Goal: Task Accomplishment & Management: Use online tool/utility

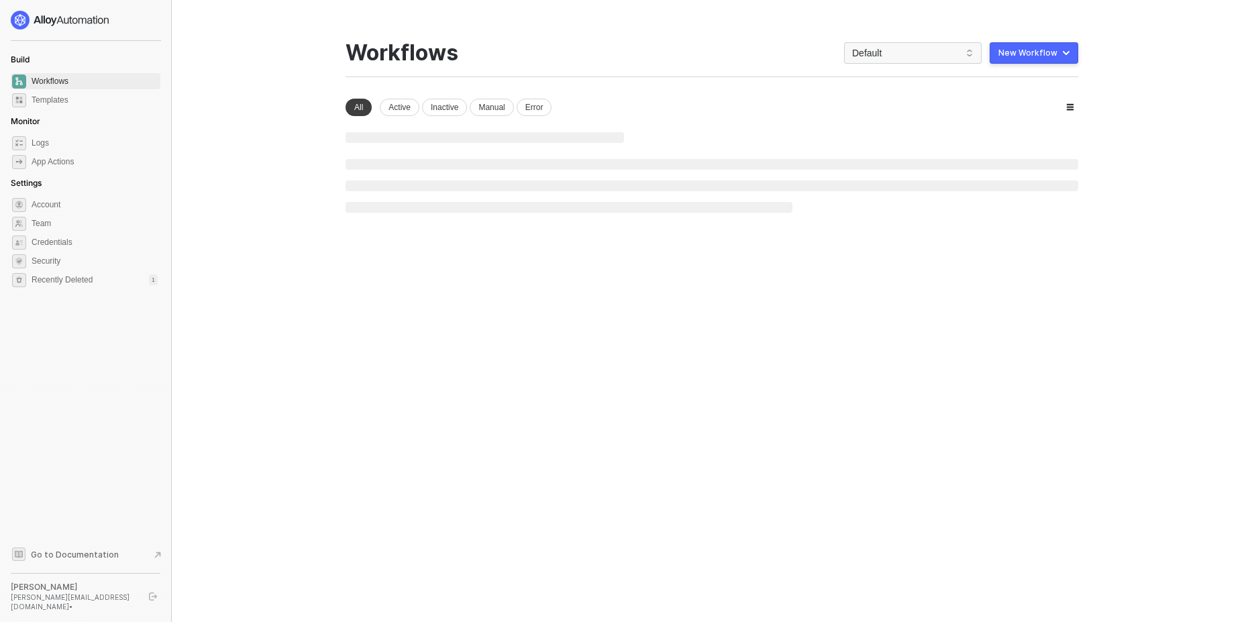
click at [1020, 54] on div "New Workflow" at bounding box center [1027, 53] width 59 height 11
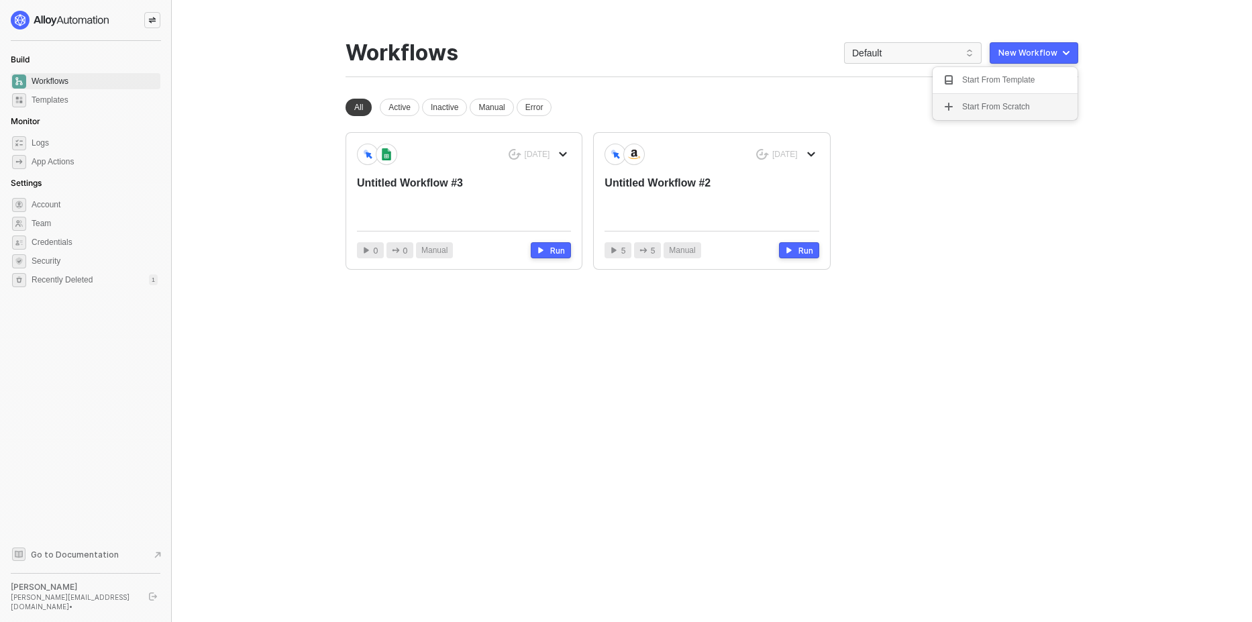
click at [962, 107] on div "Start From Scratch" at bounding box center [996, 107] width 68 height 13
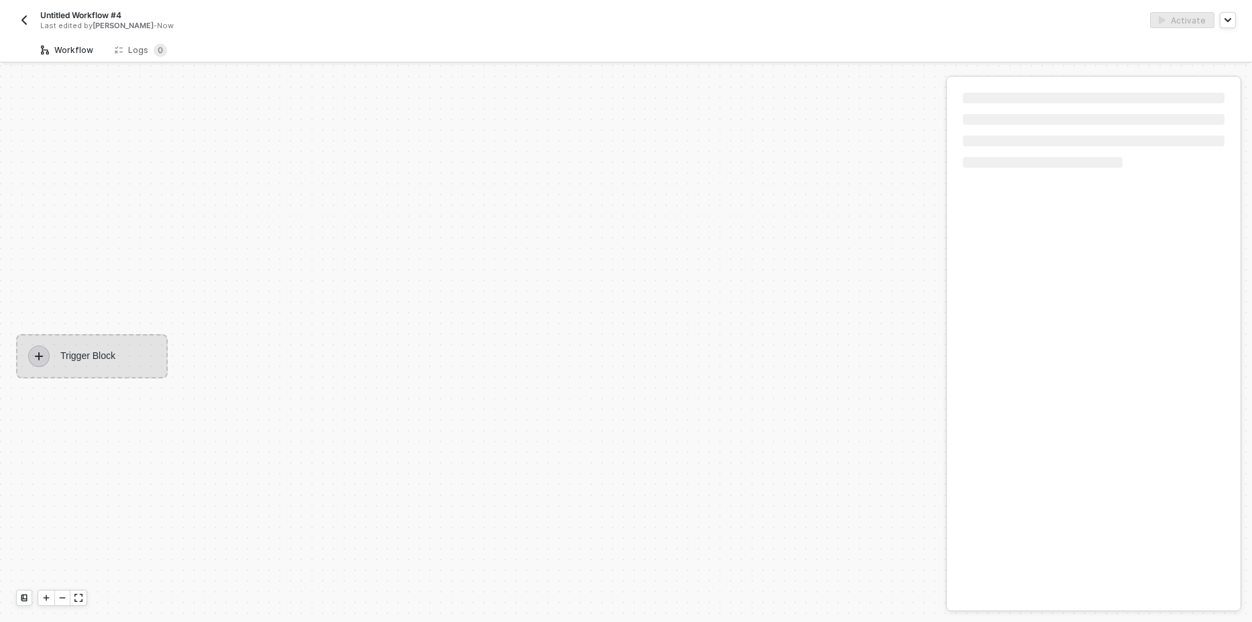
scroll to position [25, 0]
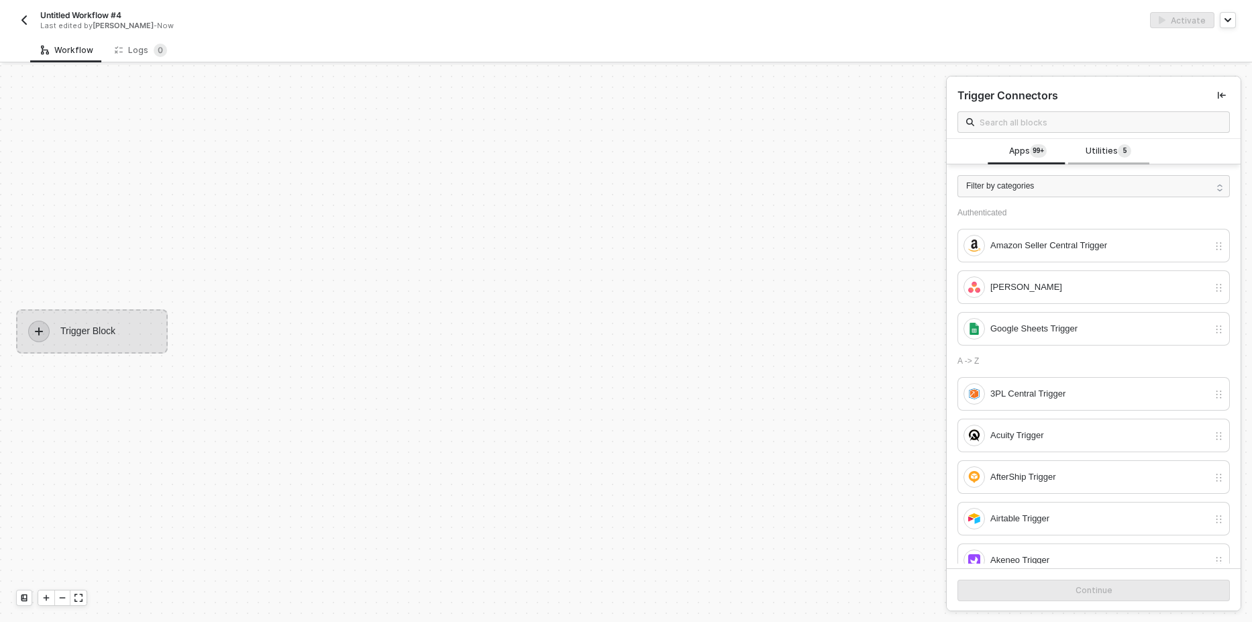
click at [1097, 149] on span "Utilities 5" at bounding box center [1108, 151] width 46 height 15
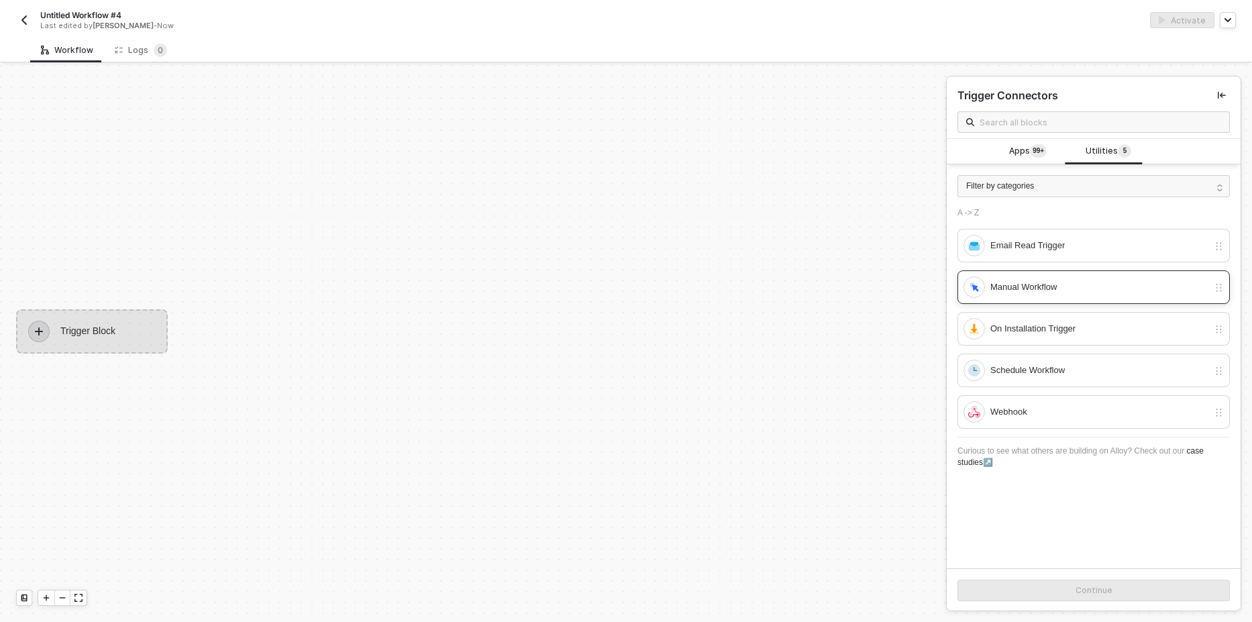
click at [1005, 298] on div "Manual Workflow" at bounding box center [1093, 287] width 272 height 34
click at [1052, 589] on button "Continue" at bounding box center [1093, 590] width 272 height 21
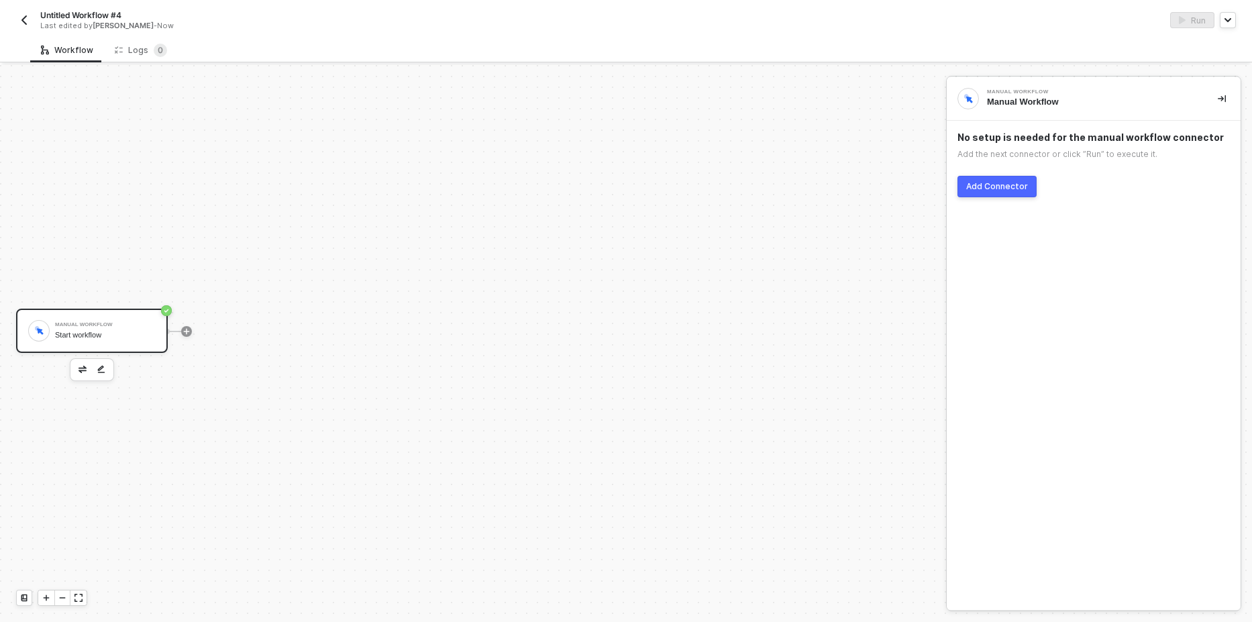
click at [991, 191] on div "Add Connector" at bounding box center [997, 186] width 62 height 11
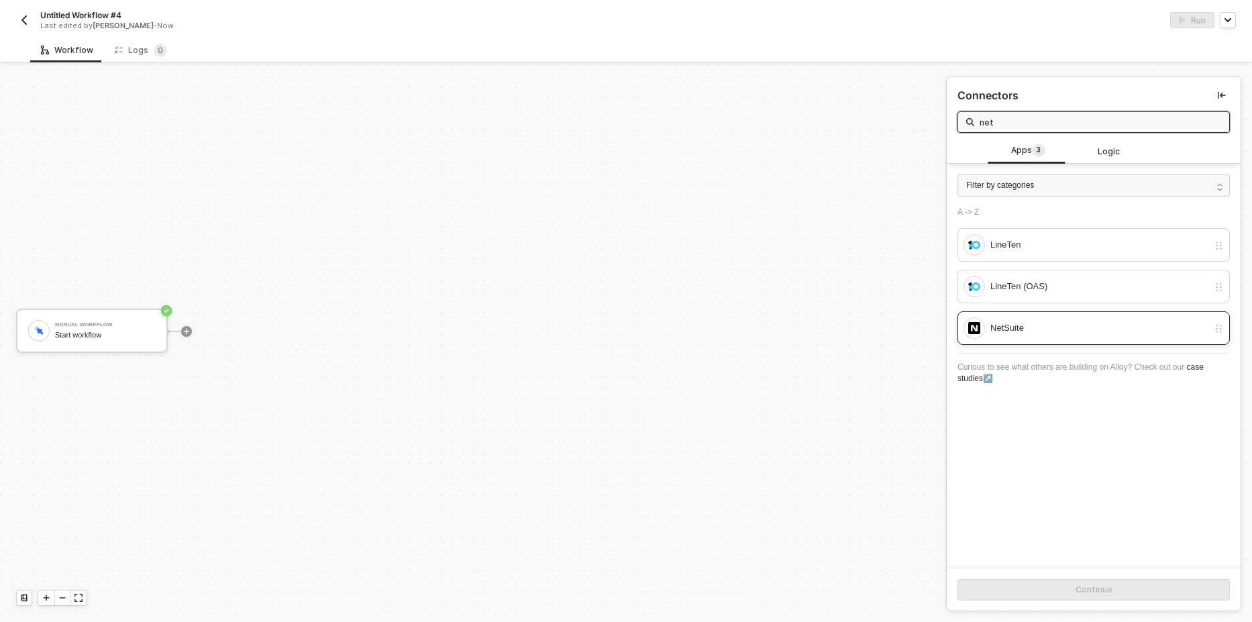
type input "net"
click at [1053, 327] on div "NetSuite" at bounding box center [1099, 328] width 218 height 15
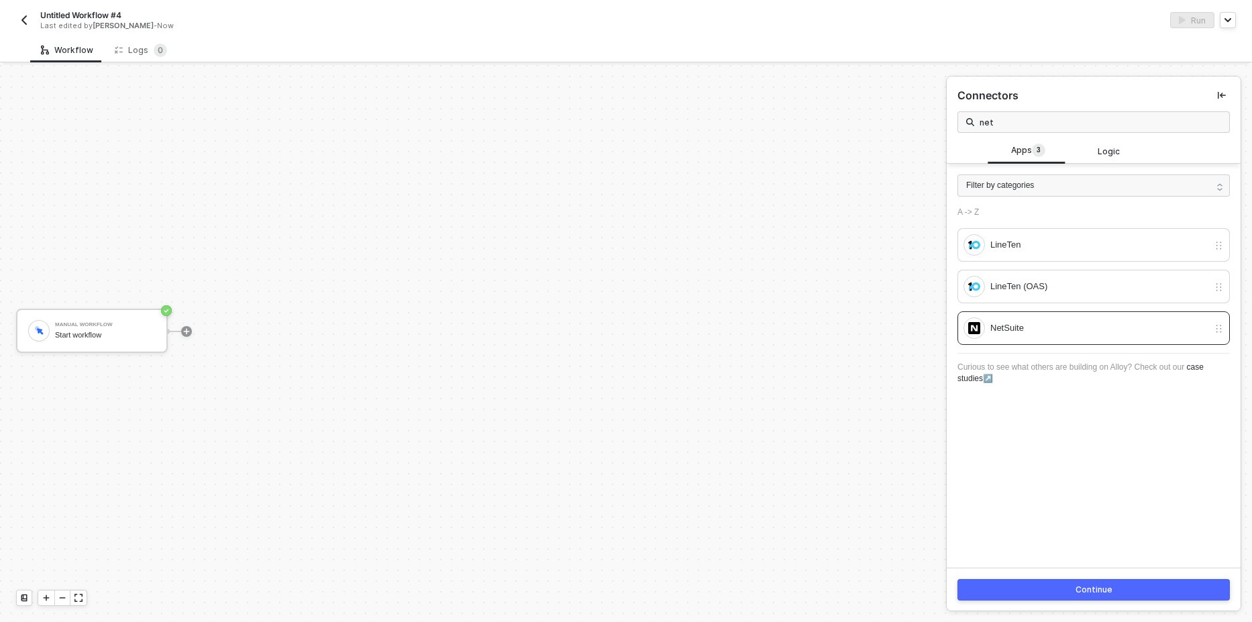
click at [1057, 597] on button "Continue" at bounding box center [1093, 589] width 272 height 21
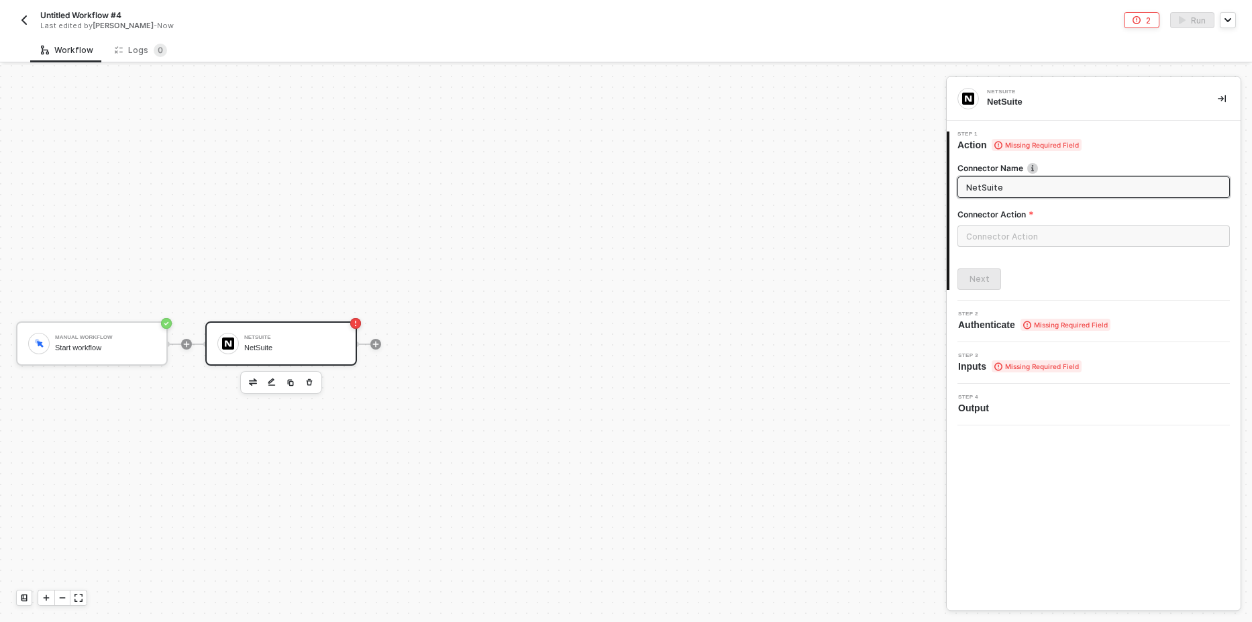
scroll to position [0, 0]
click at [987, 234] on input "text" at bounding box center [1093, 235] width 272 height 21
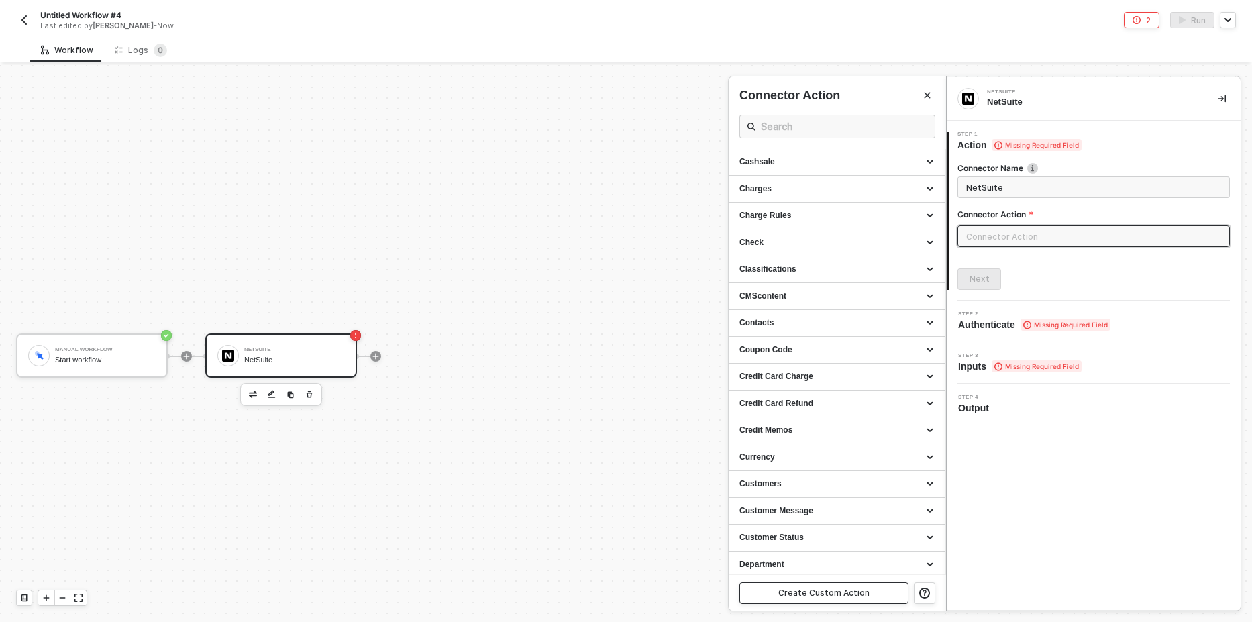
click at [812, 596] on div "Create Custom Action" at bounding box center [823, 593] width 91 height 11
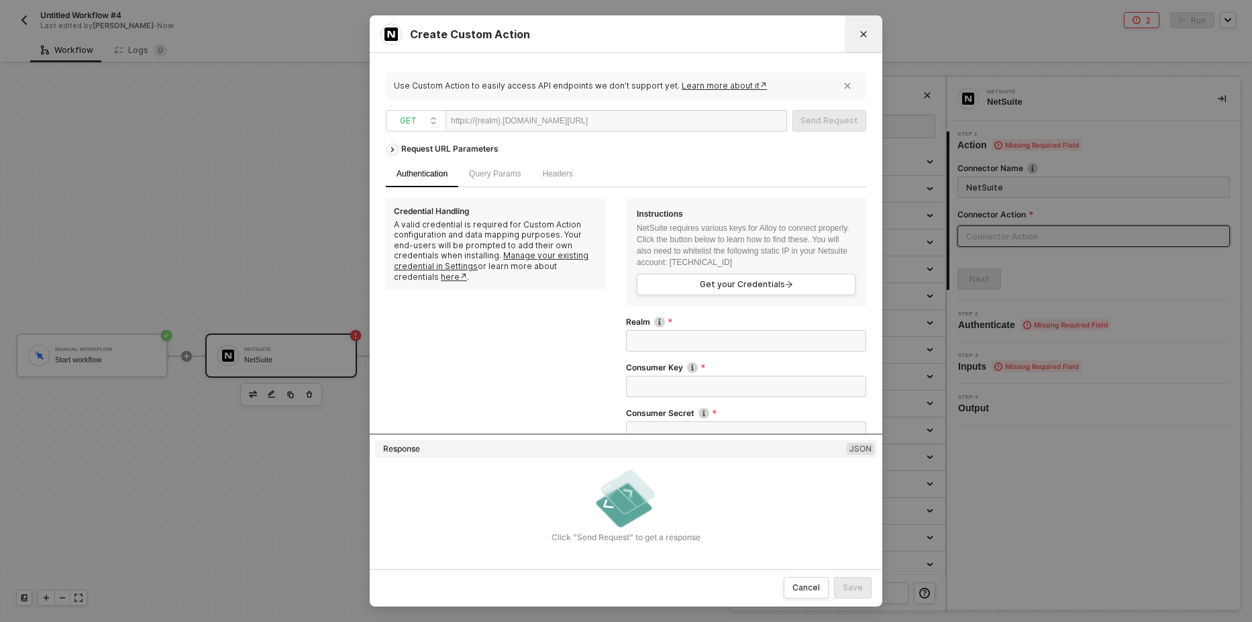
click at [863, 36] on icon "Close" at bounding box center [864, 35] width 6 height 6
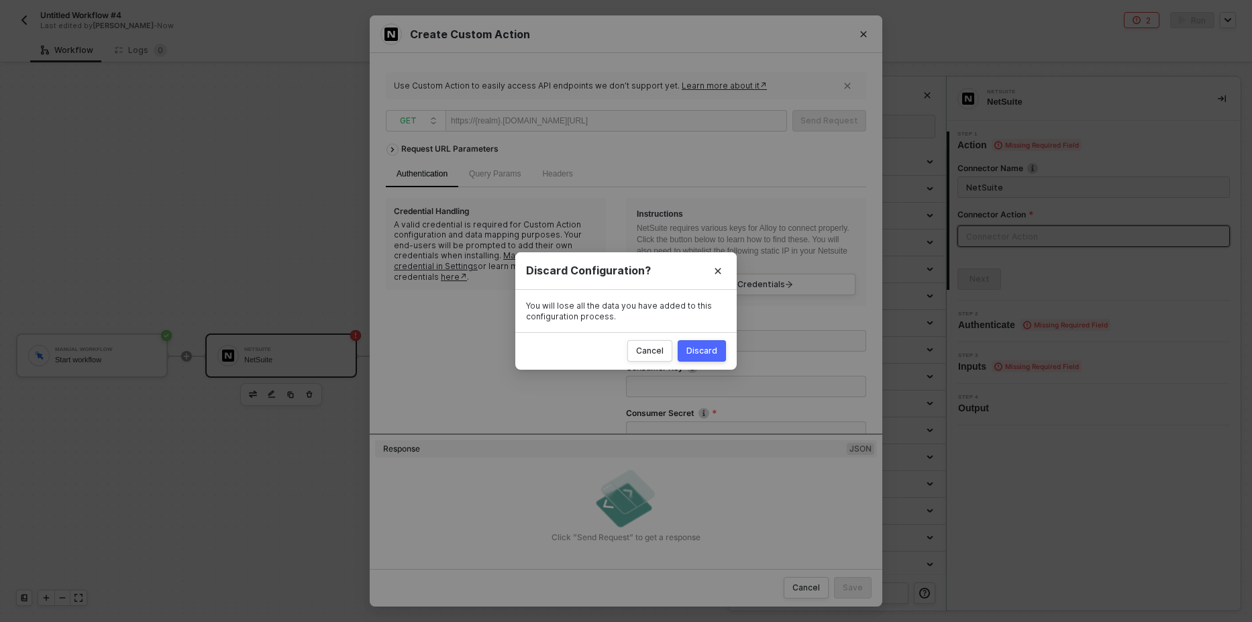
click at [703, 351] on div "Discard" at bounding box center [701, 350] width 31 height 11
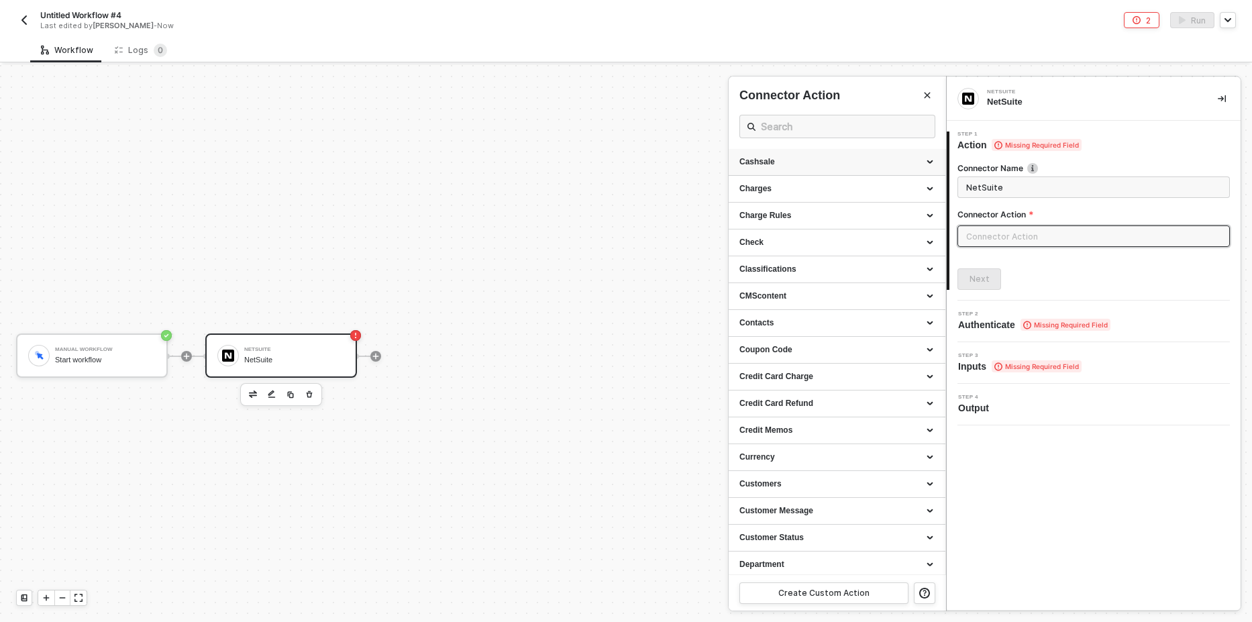
click at [832, 160] on div "Cashsale" at bounding box center [836, 161] width 195 height 11
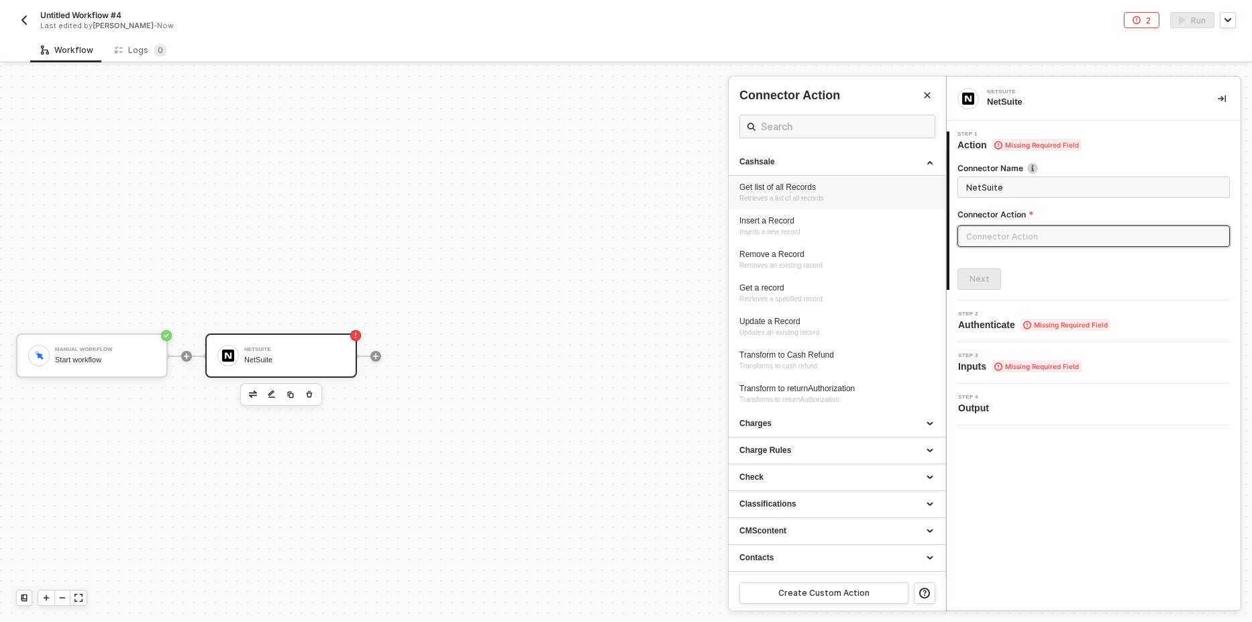
click at [788, 191] on div "Get list of all Records" at bounding box center [836, 187] width 195 height 11
type input "Retrieves a list of all records"
type input "Cashsale - Get list of all Records"
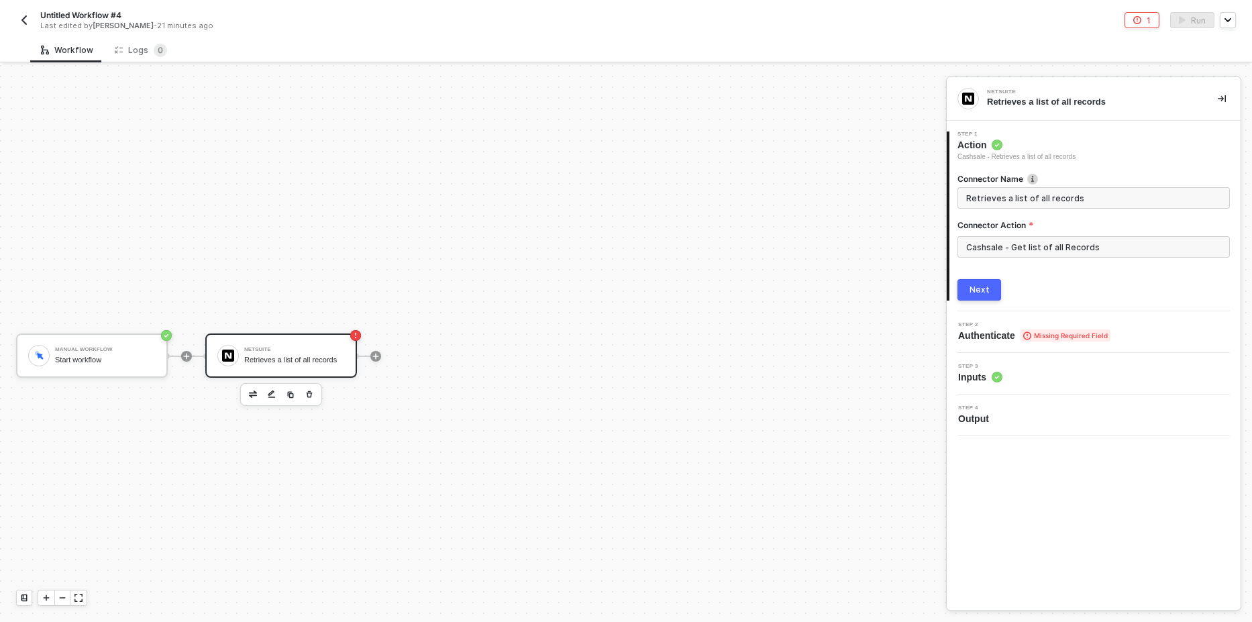
click at [980, 286] on div "Next" at bounding box center [979, 289] width 20 height 11
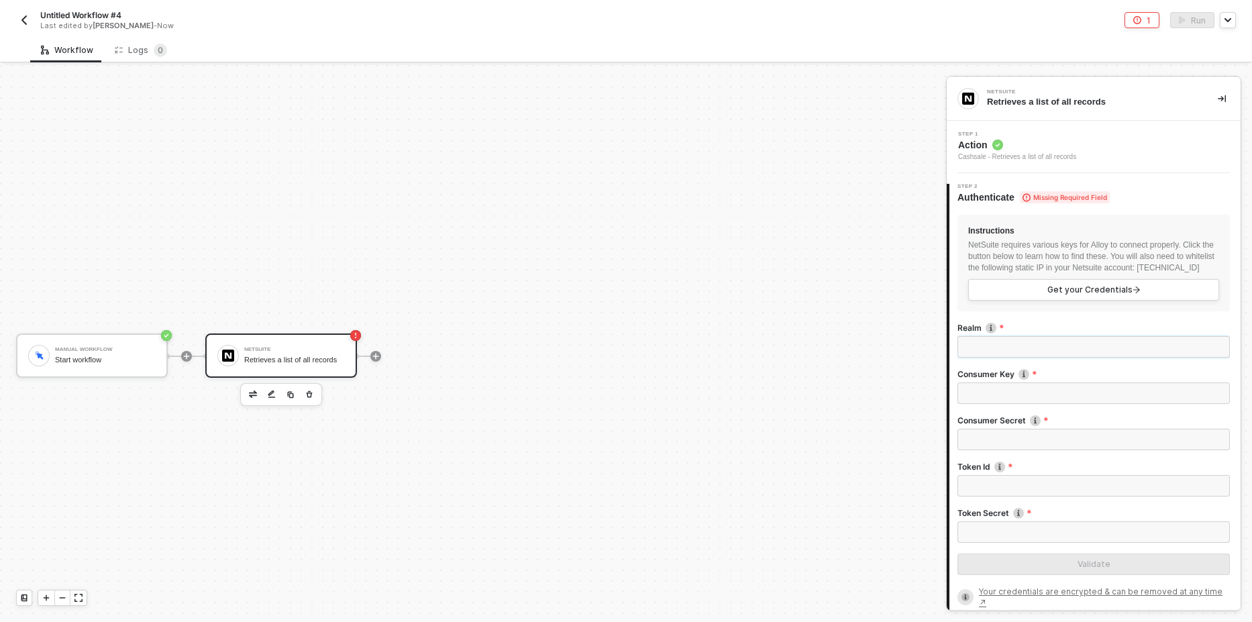
click at [1003, 358] on input "Realm" at bounding box center [1093, 346] width 272 height 21
click at [157, 193] on div "Manual Workflow Start workflow NetSuite Retrieves a list of all records" at bounding box center [469, 356] width 939 height 582
click at [1123, 293] on link "Get your Credentials" at bounding box center [1093, 289] width 251 height 21
click at [1099, 295] on span "Get your Credentials" at bounding box center [1093, 289] width 93 height 11
